Goal: Task Accomplishment & Management: Complete application form

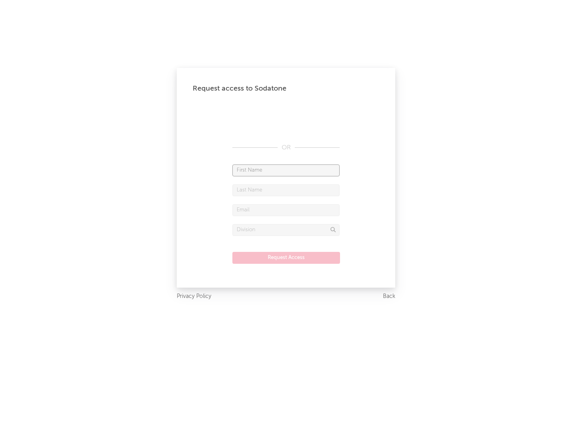
click at [286, 170] on input "text" at bounding box center [285, 171] width 107 height 12
type input "[PERSON_NAME]"
click at [286, 190] on input "text" at bounding box center [285, 190] width 107 height 12
type input "[PERSON_NAME]"
click at [286, 210] on input "text" at bounding box center [285, 210] width 107 height 12
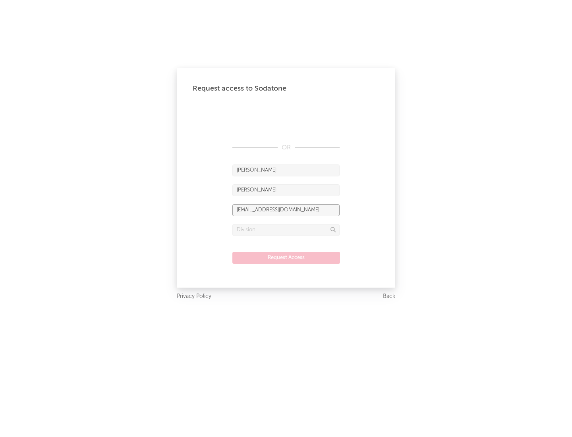
type input "[EMAIL_ADDRESS][DOMAIN_NAME]"
click at [286, 230] on input "text" at bounding box center [285, 230] width 107 height 12
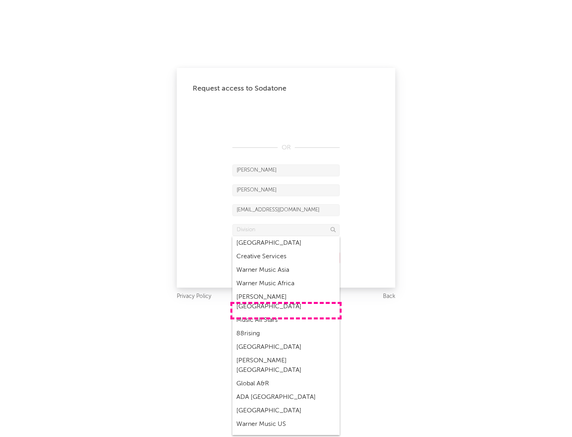
click at [286, 314] on div "Music All Stars" at bounding box center [285, 321] width 107 height 14
type input "Music All Stars"
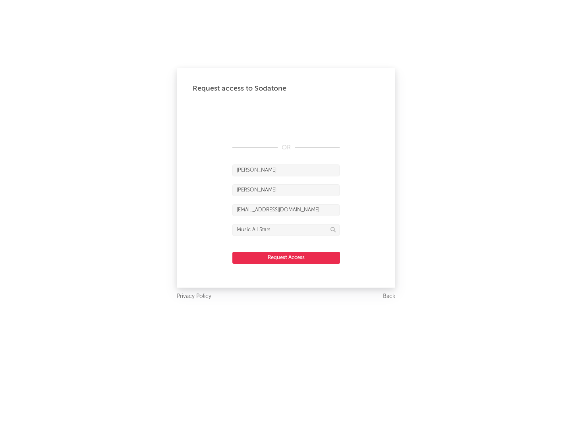
click at [286, 258] on button "Request Access" at bounding box center [286, 258] width 108 height 12
